Goal: Task Accomplishment & Management: Manage account settings

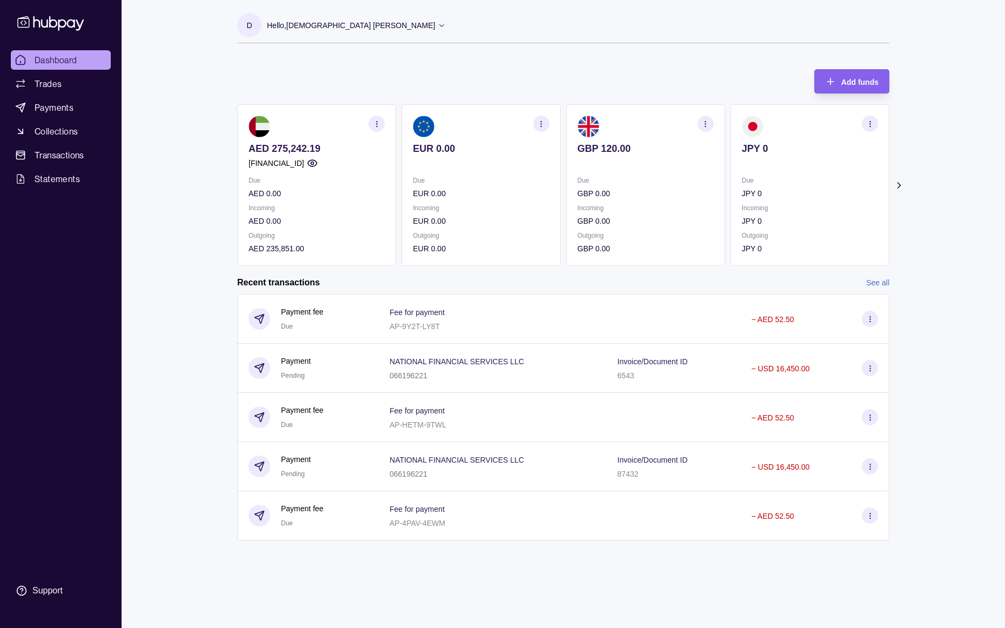
click at [869, 284] on link "See all" at bounding box center [877, 283] width 23 height 12
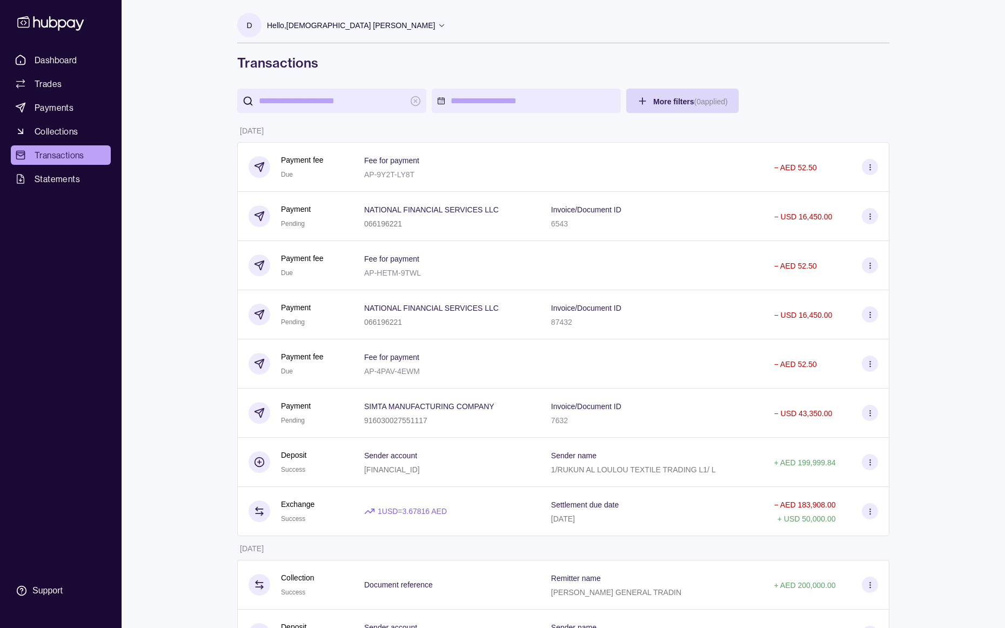
click at [337, 17] on div "Hello, [DEMOGRAPHIC_DATA] [PERSON_NAME]" at bounding box center [356, 25] width 179 height 23
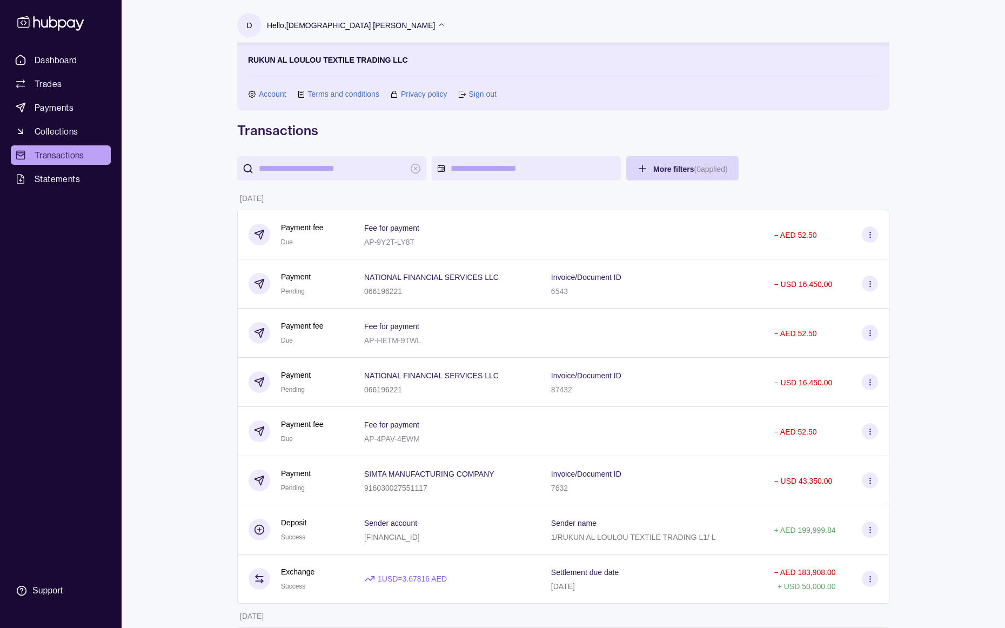
click at [484, 98] on link "Sign out" at bounding box center [483, 94] width 28 height 12
